Goal: Navigation & Orientation: Find specific page/section

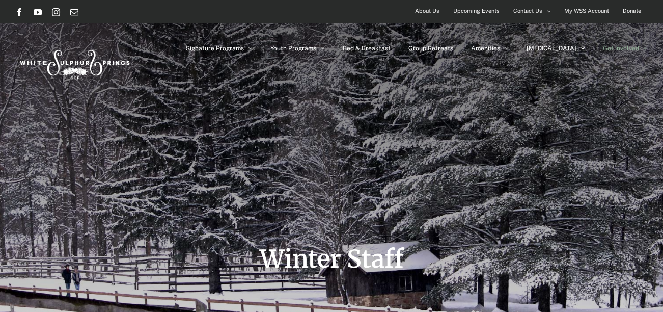
click at [320, 119] on div "Winter Staff" at bounding box center [331, 177] width 632 height 354
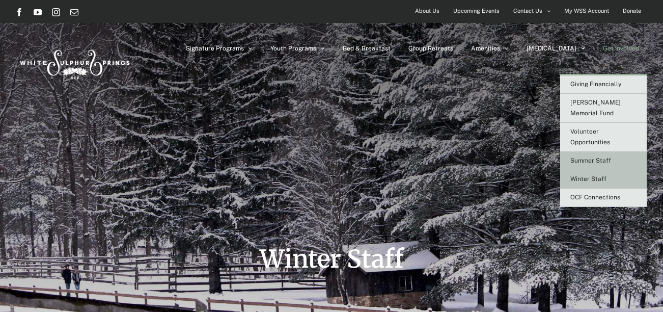
click at [591, 157] on span "Summer Staff" at bounding box center [590, 160] width 41 height 7
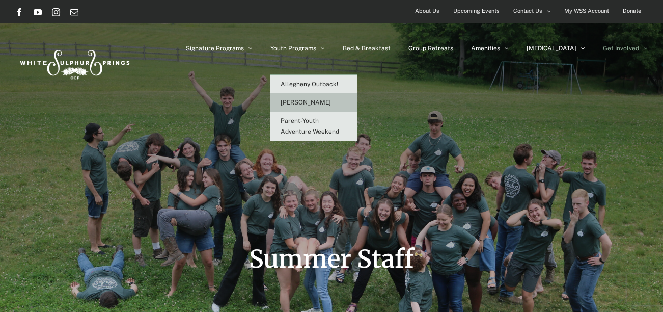
click at [331, 104] on span "[PERSON_NAME]" at bounding box center [306, 102] width 50 height 7
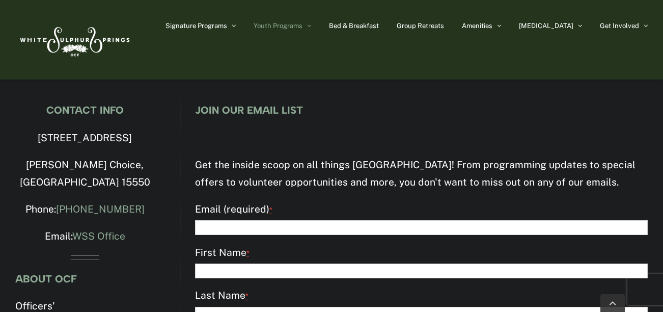
scroll to position [3285, 0]
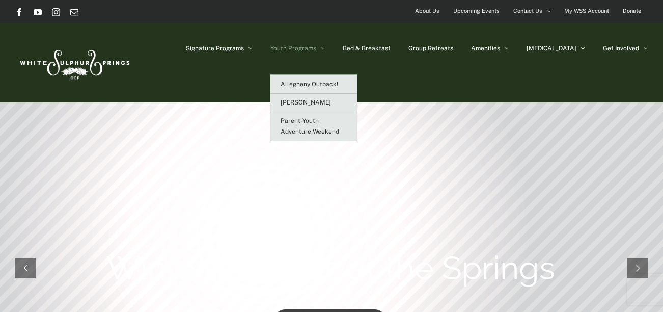
click at [316, 46] on span "Youth Programs" at bounding box center [293, 48] width 46 height 6
click at [339, 98] on link "[PERSON_NAME]" at bounding box center [313, 103] width 87 height 18
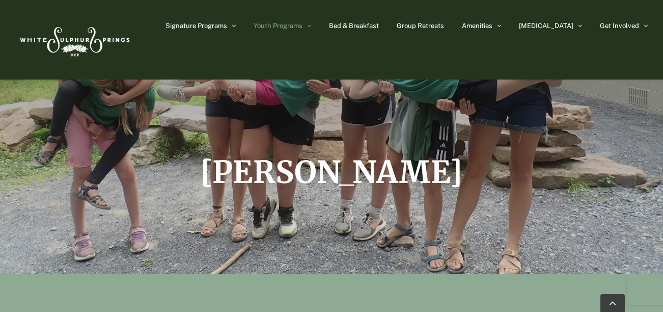
scroll to position [212, 0]
